Goal: Information Seeking & Learning: Learn about a topic

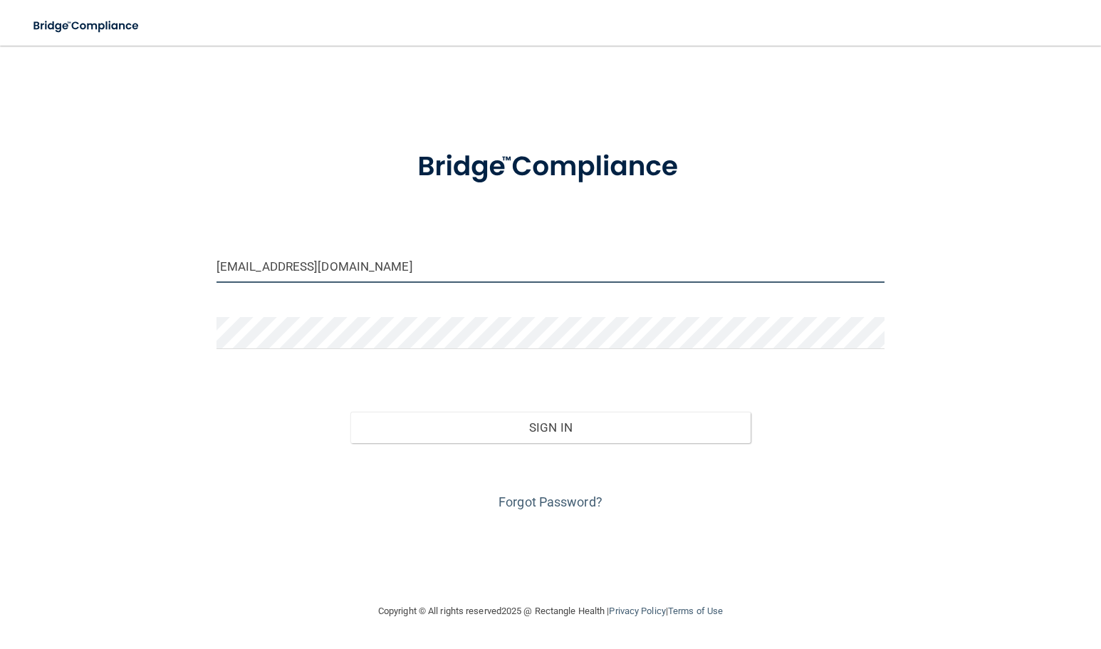
drag, startPoint x: 241, startPoint y: 265, endPoint x: 88, endPoint y: 243, distance: 154.0
click at [90, 266] on div "[EMAIL_ADDRESS][DOMAIN_NAME] Invalid email/password. You don't have permission …" at bounding box center [550, 324] width 1044 height 528
type input "[PERSON_NAME][EMAIL_ADDRESS][DOMAIN_NAME]"
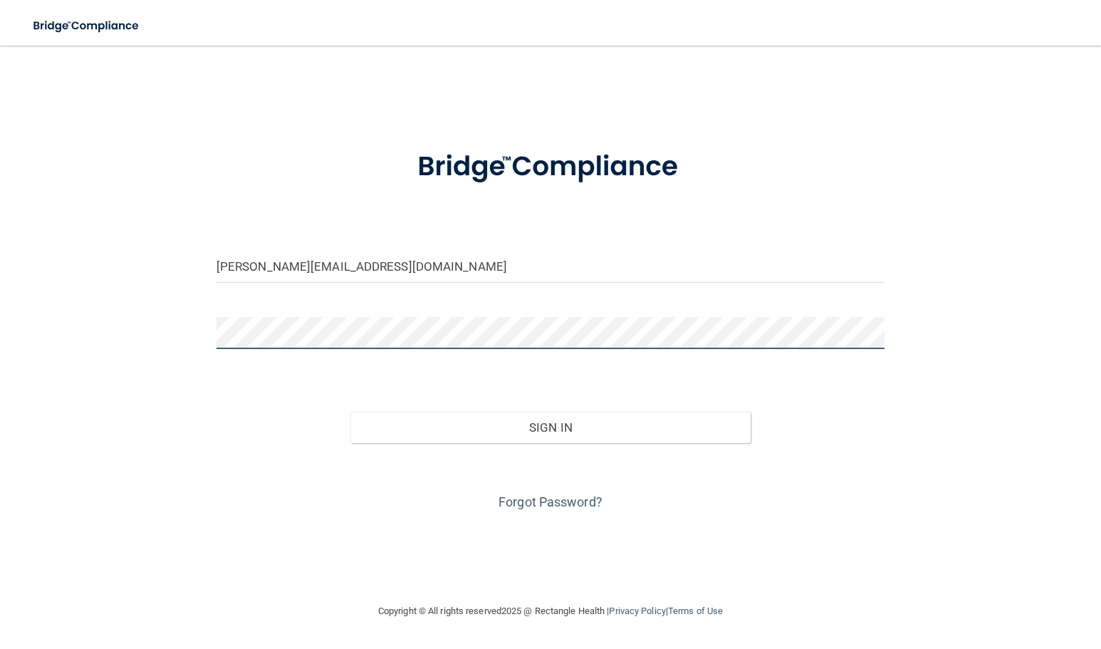
click at [350, 412] on button "Sign In" at bounding box center [550, 427] width 401 height 31
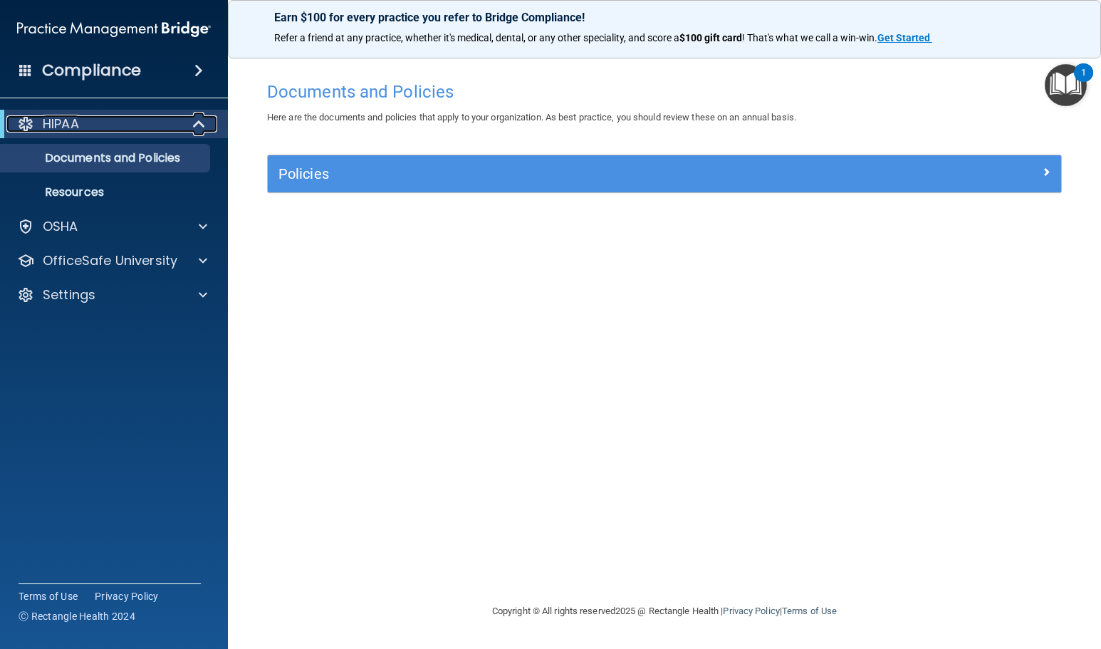
click at [194, 117] on span at bounding box center [200, 123] width 12 height 17
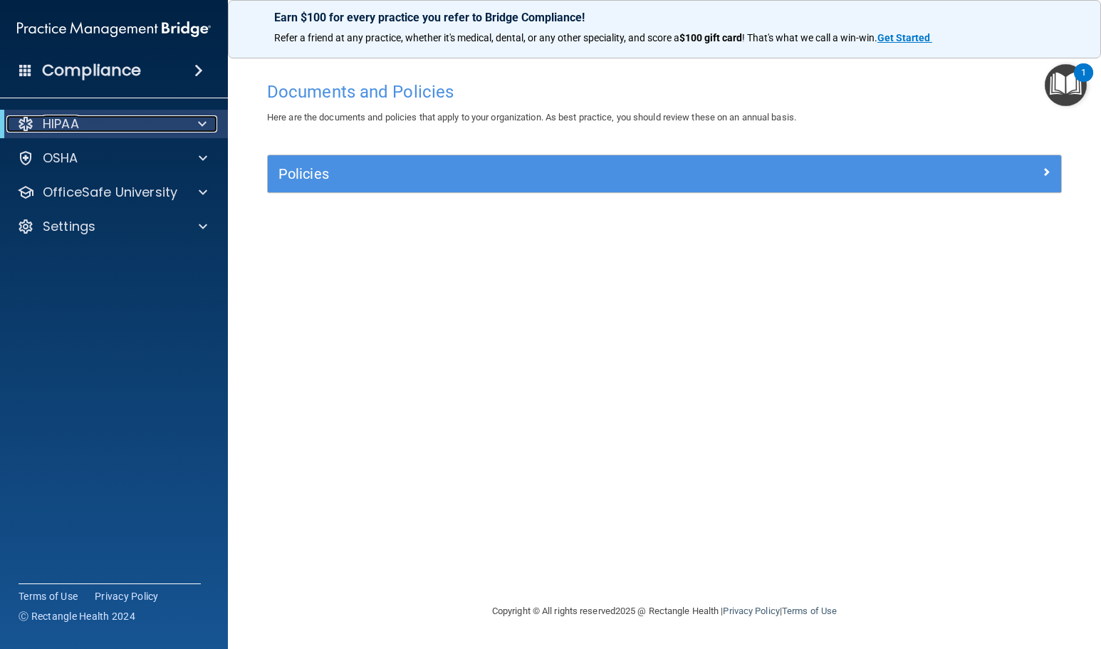
click at [193, 118] on div at bounding box center [199, 123] width 35 height 17
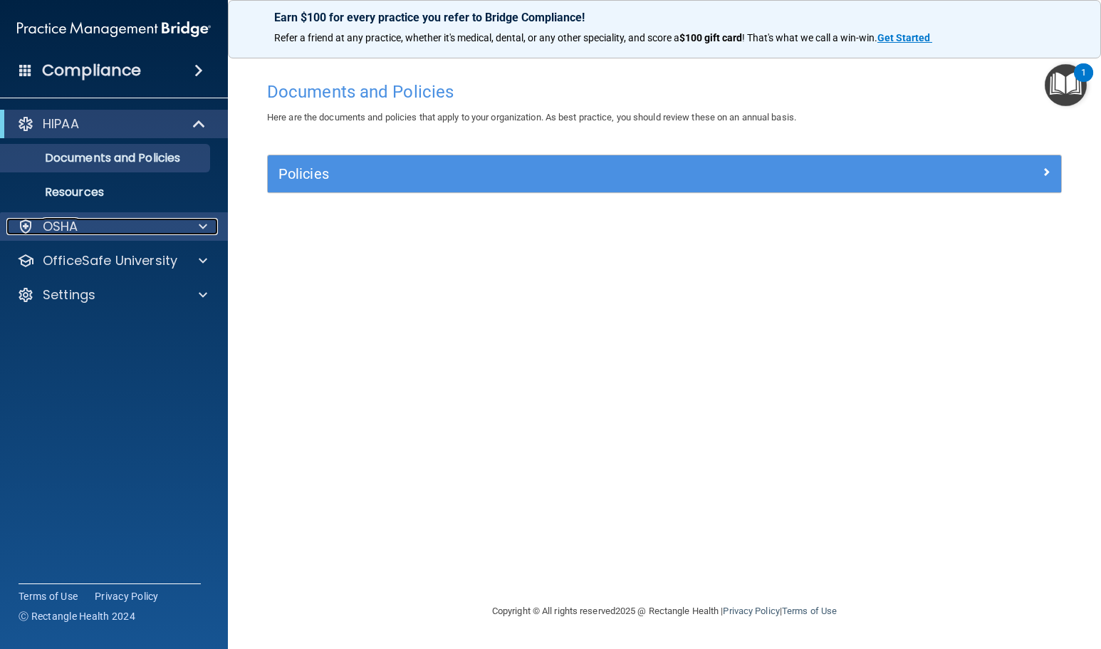
click at [200, 226] on span at bounding box center [203, 226] width 9 height 17
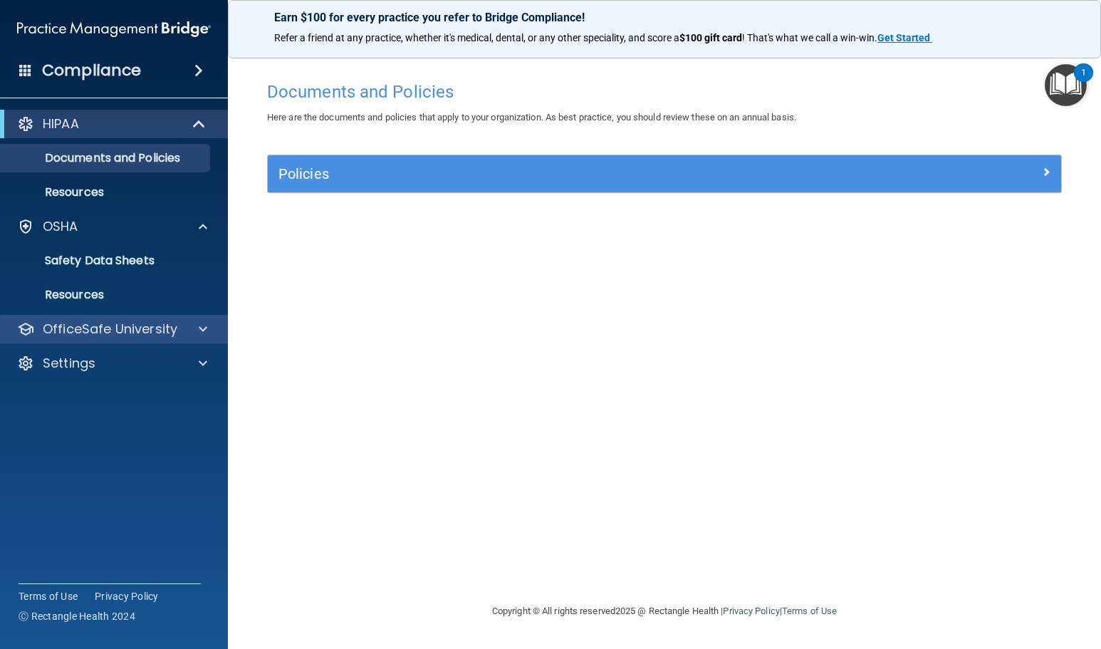
click at [169, 340] on div "OfficeSafe University" at bounding box center [114, 329] width 229 height 28
click at [202, 325] on span at bounding box center [203, 328] width 9 height 17
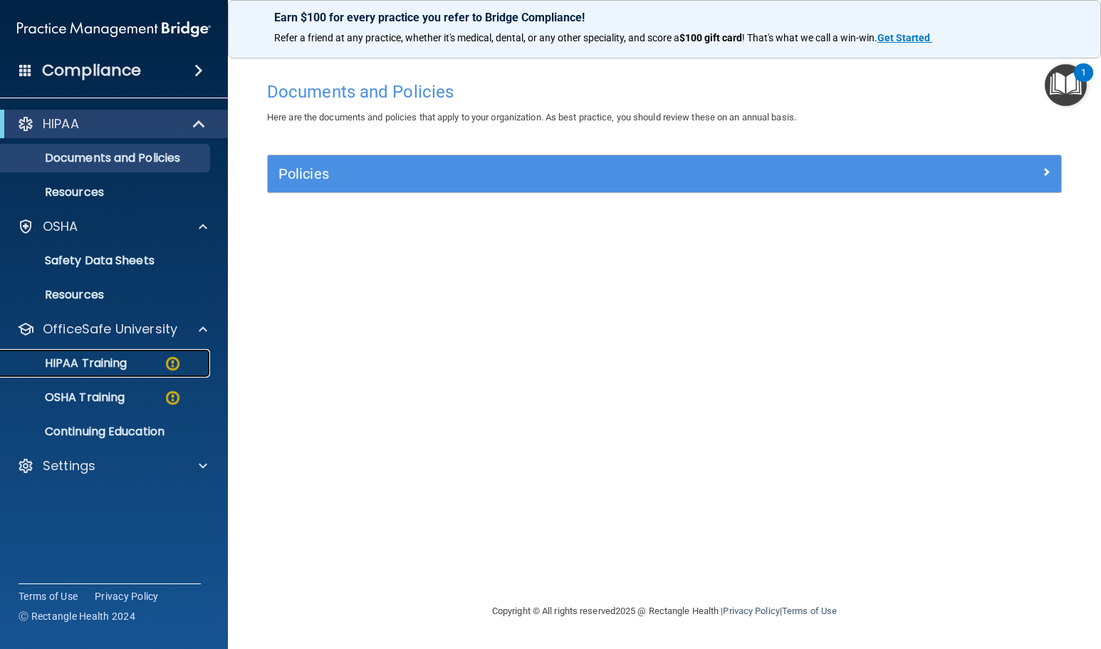
click at [113, 371] on link "HIPAA Training" at bounding box center [98, 363] width 224 height 28
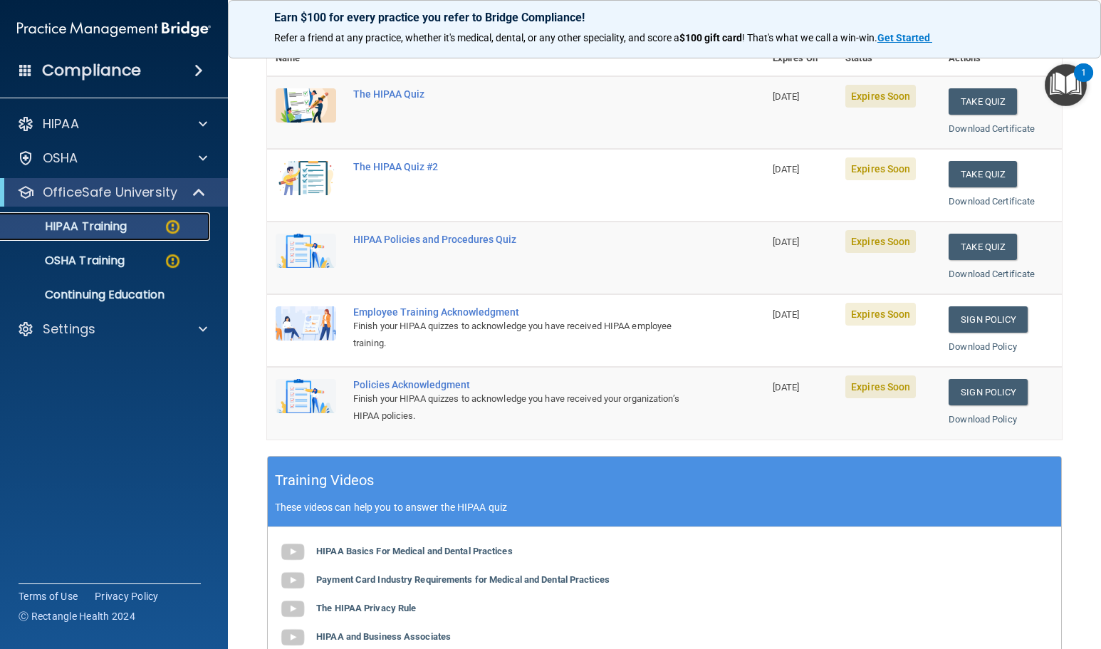
scroll to position [71, 0]
